Goal: Information Seeking & Learning: Learn about a topic

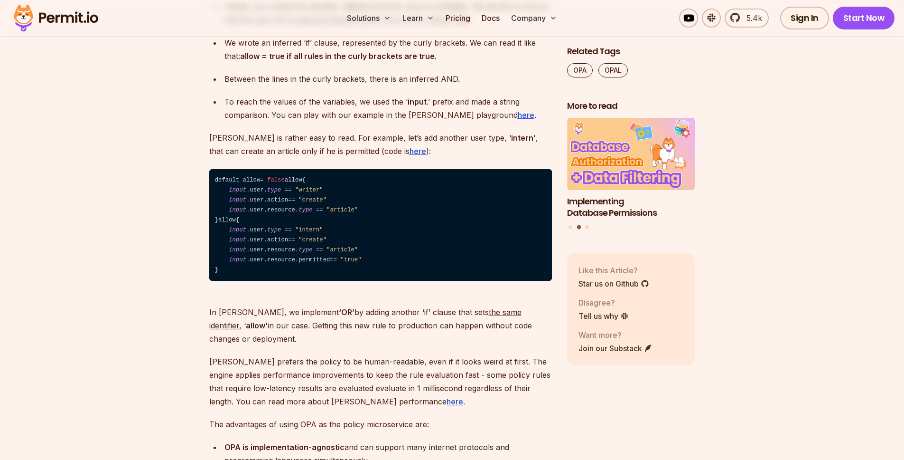
scroll to position [3765, 0]
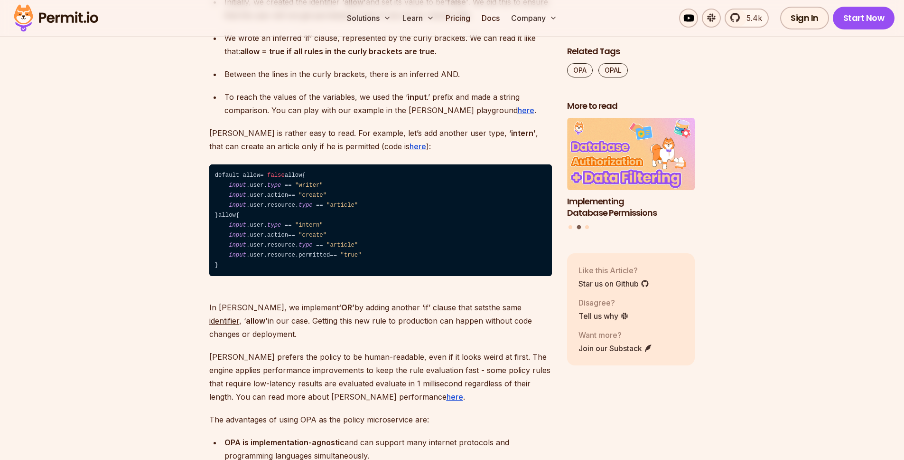
click at [341, 248] on span ""article"" at bounding box center [342, 245] width 31 height 7
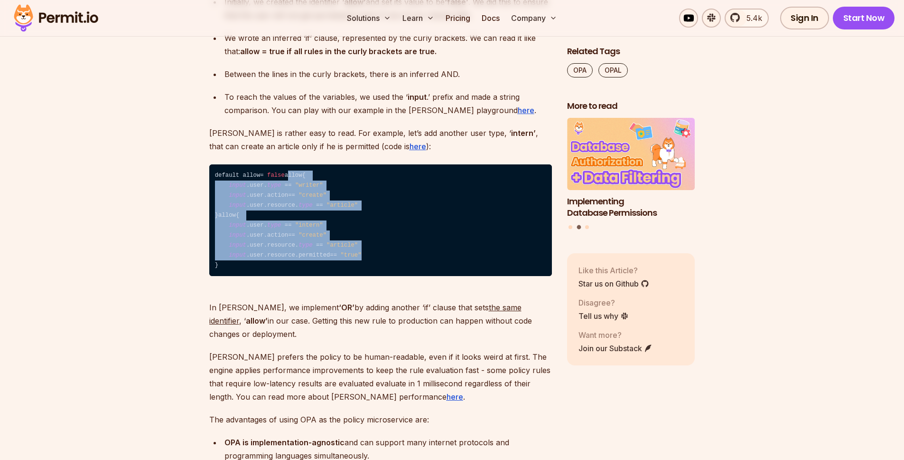
drag, startPoint x: 418, startPoint y: 365, endPoint x: 176, endPoint y: 275, distance: 257.8
click at [326, 276] on code "default allow = false allow { input .user. type = = "writer" input .user.action…" at bounding box center [380, 220] width 343 height 112
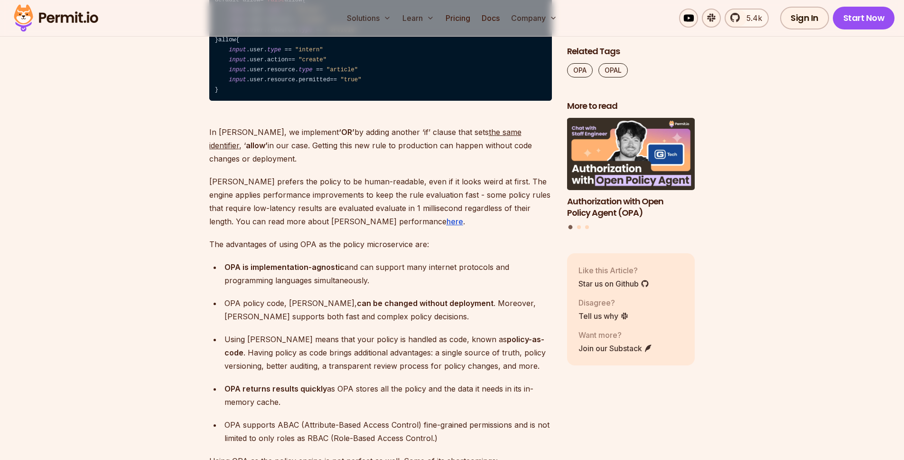
scroll to position [3932, 0]
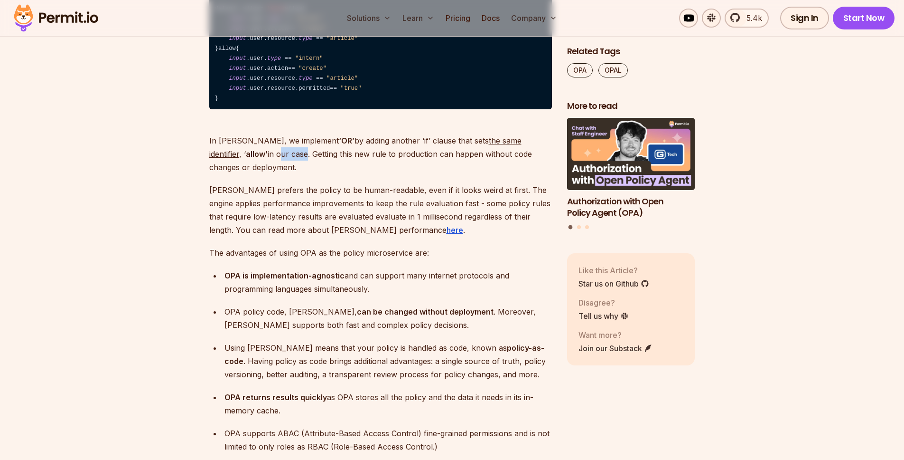
drag, startPoint x: 209, startPoint y: 259, endPoint x: 235, endPoint y: 260, distance: 25.7
click at [235, 174] on p "In [PERSON_NAME], we implement ‘OR’ by adding another ‘if’ clause that sets the…" at bounding box center [380, 147] width 343 height 53
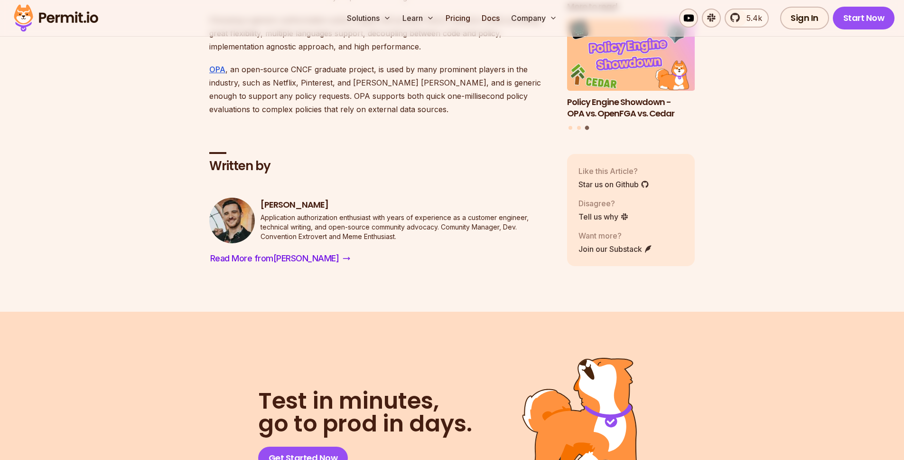
scroll to position [4653, 0]
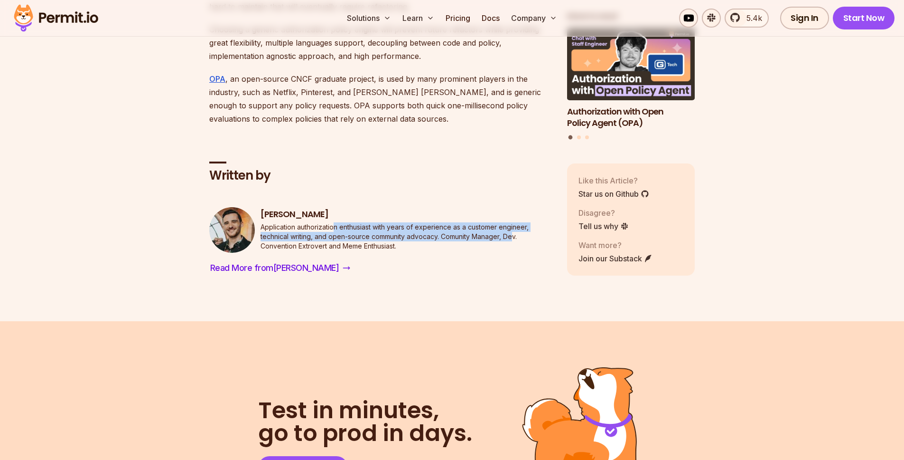
drag, startPoint x: 333, startPoint y: 308, endPoint x: 515, endPoint y: 311, distance: 181.9
click at [515, 251] on p "Application authorization enthusiast with years of experience as a customer eng…" at bounding box center [407, 236] width 292 height 28
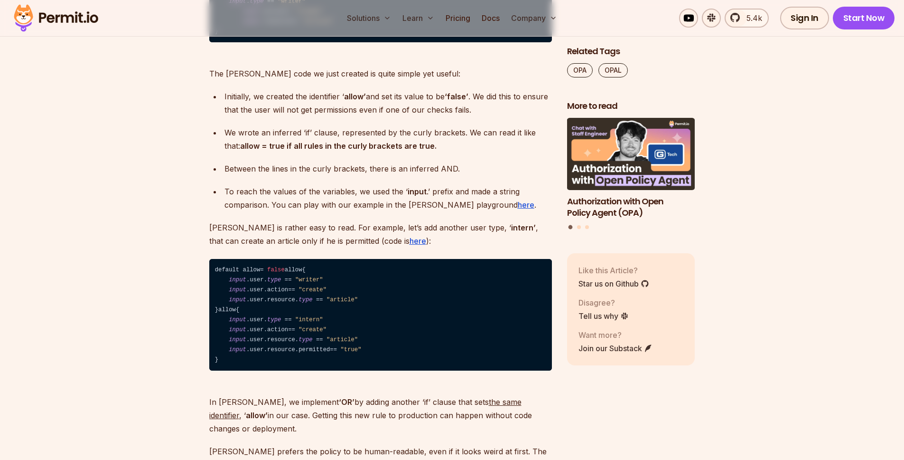
scroll to position [3655, 0]
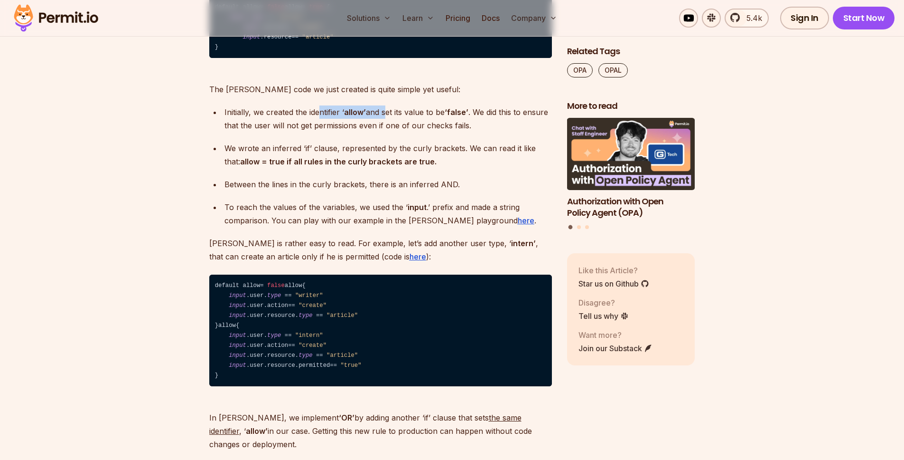
drag, startPoint x: 322, startPoint y: 201, endPoint x: 384, endPoint y: 198, distance: 61.8
click at [384, 132] on p "Initially, we created the identifier ‘ allow’ and set its value to be ‘false’ .…" at bounding box center [389, 118] width 328 height 27
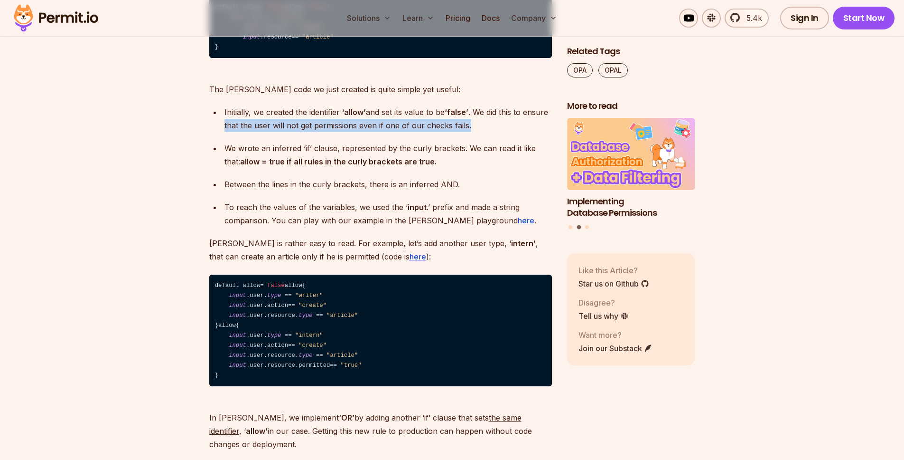
drag, startPoint x: 224, startPoint y: 210, endPoint x: 506, endPoint y: 211, distance: 282.0
click at [506, 132] on li "Initially, we created the identifier ‘ allow’ and set its value to be ‘false’ .…" at bounding box center [387, 118] width 330 height 27
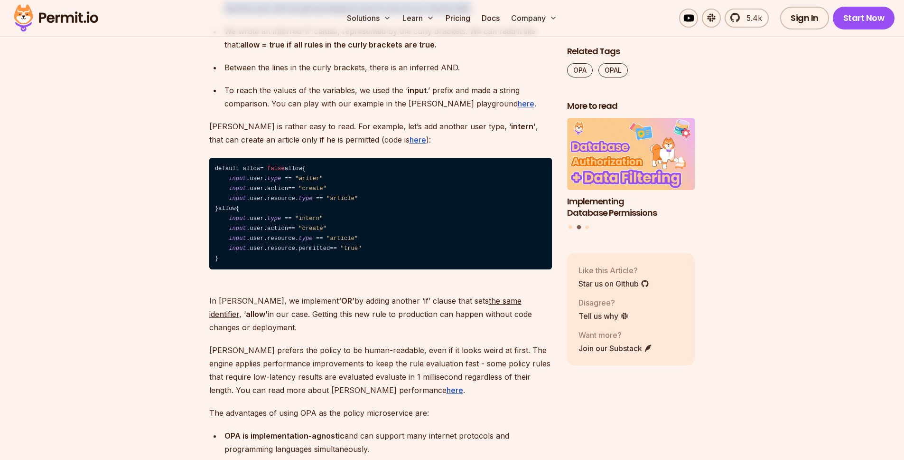
scroll to position [3771, 0]
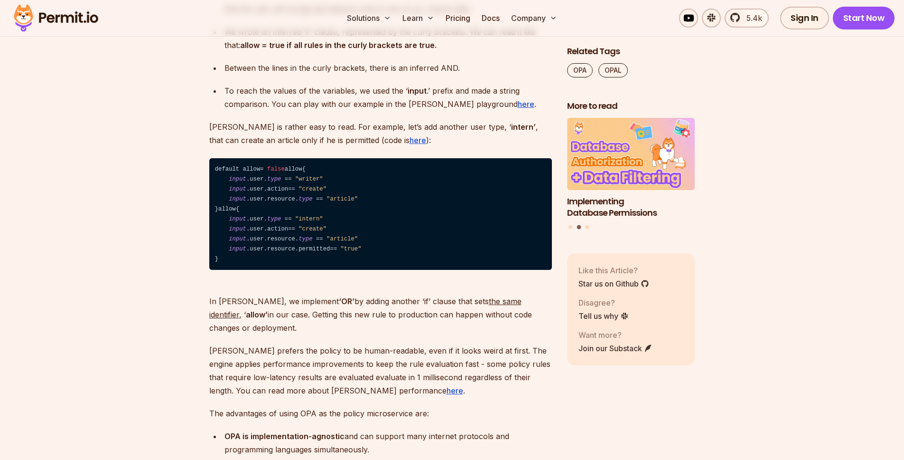
click at [347, 75] on p "Between the lines in the curly brackets, there is an inferred AND." at bounding box center [389, 67] width 328 height 13
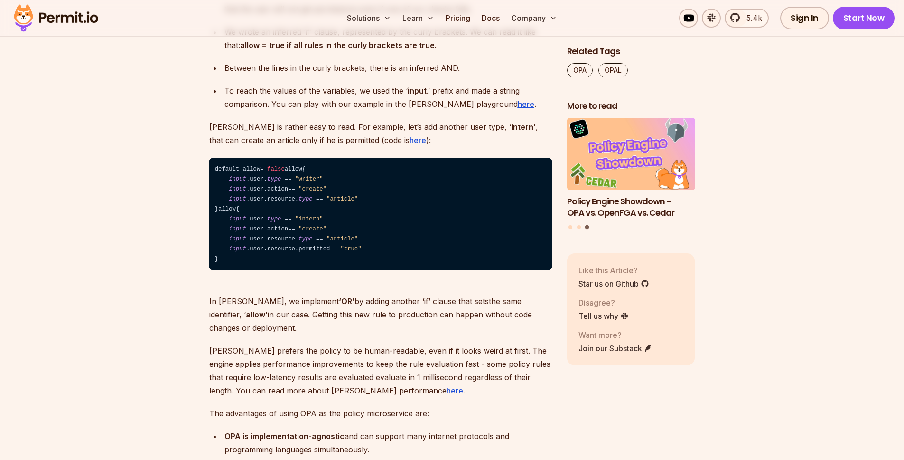
drag, startPoint x: 459, startPoint y: 155, endPoint x: 394, endPoint y: 155, distance: 65.0
click at [394, 75] on p "Between the lines in the curly brackets, there is an inferred AND." at bounding box center [389, 67] width 328 height 13
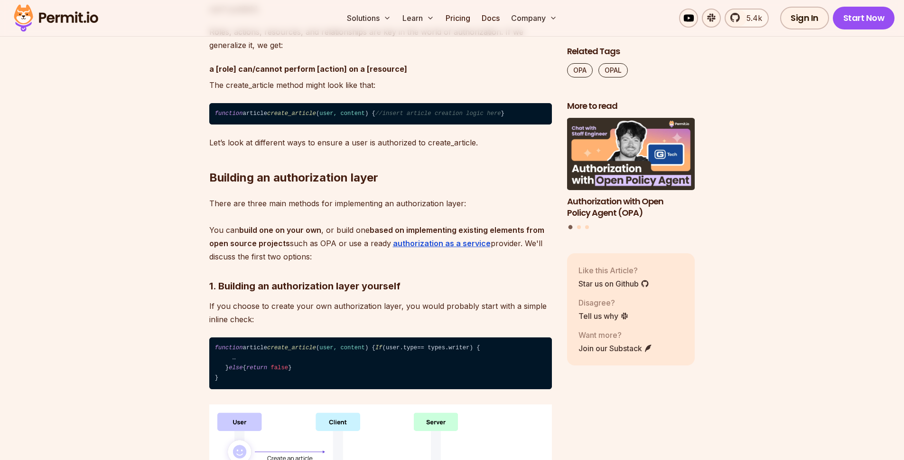
scroll to position [1454, 0]
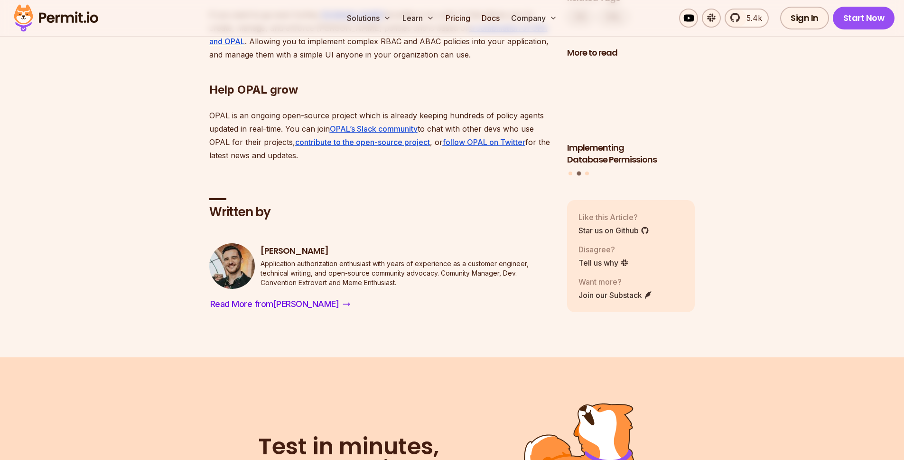
scroll to position [2465, 0]
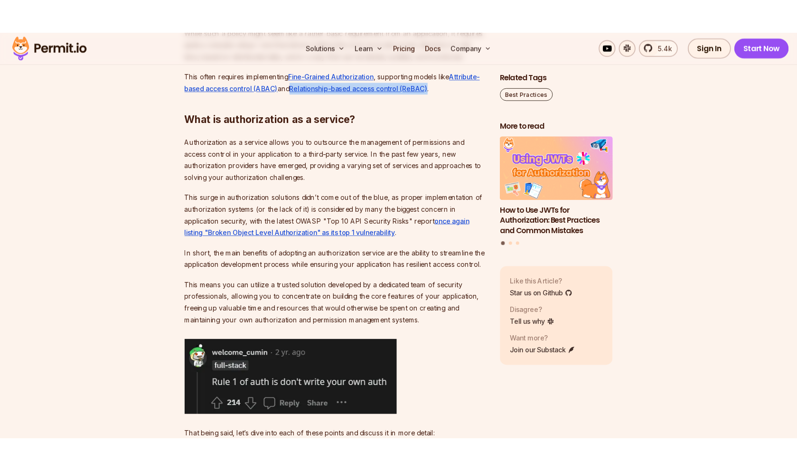
scroll to position [945, 0]
